Goal: Task Accomplishment & Management: Manage account settings

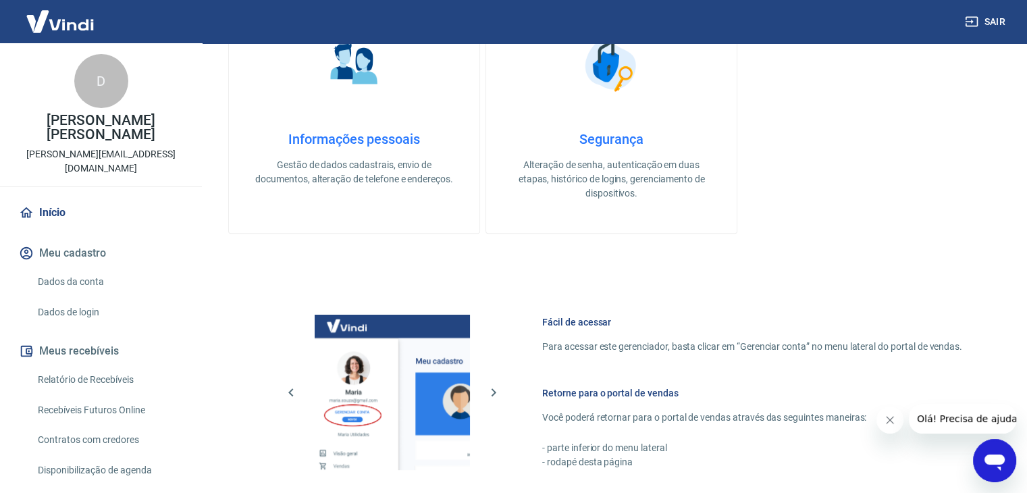
scroll to position [713, 0]
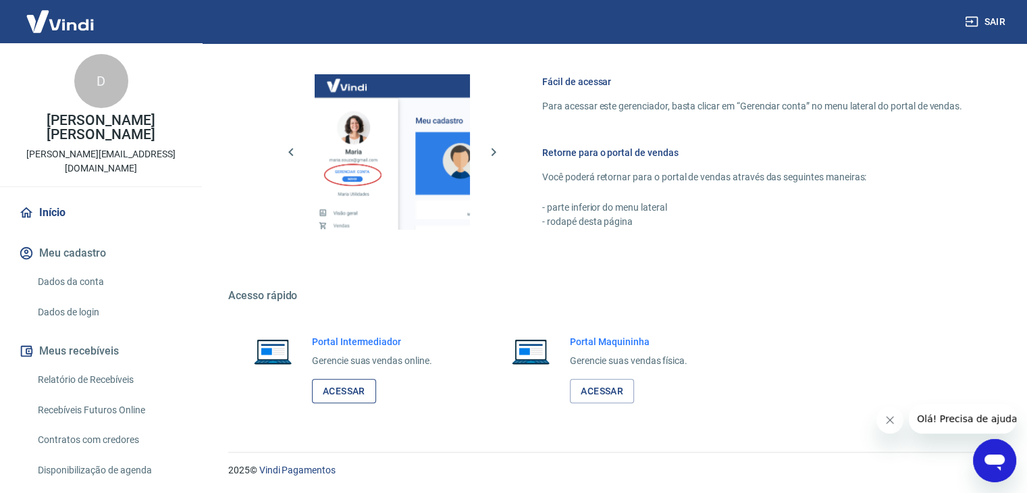
click at [346, 386] on link "Acessar" at bounding box center [344, 391] width 64 height 25
